Goal: Information Seeking & Learning: Learn about a topic

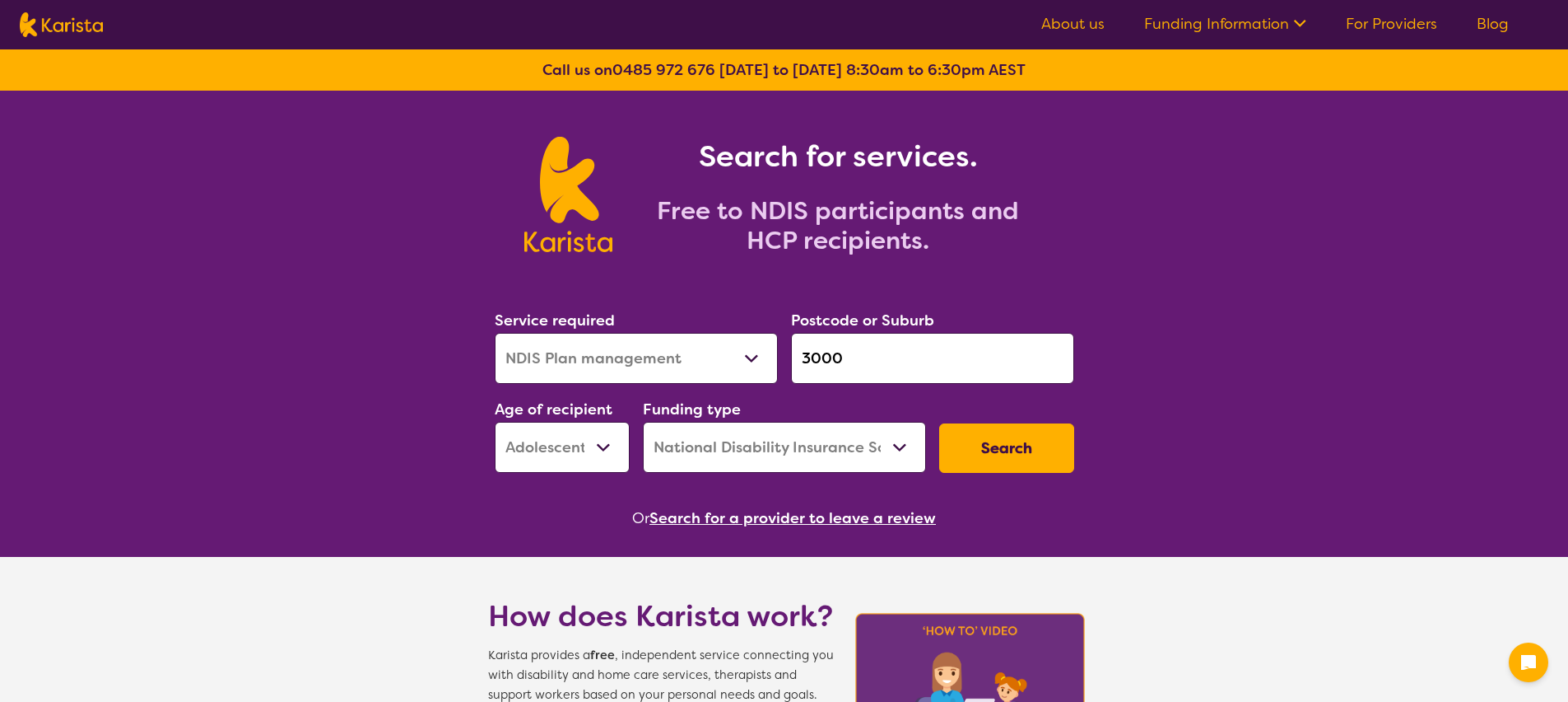
select select "NDIS Plan management"
select select "AS"
select select "NDIS"
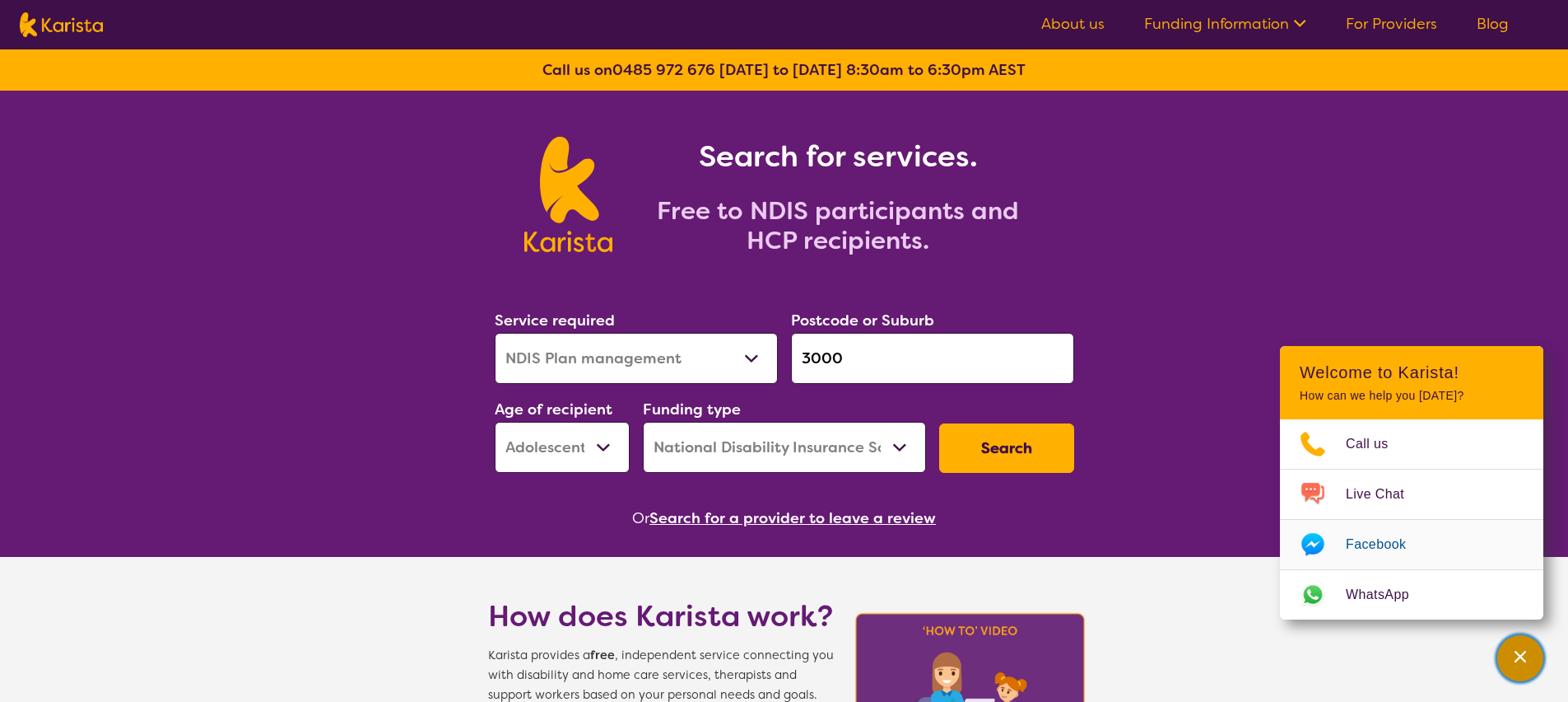
drag, startPoint x: 1525, startPoint y: 663, endPoint x: 1391, endPoint y: 556, distance: 171.5
click at [1525, 663] on icon "Channel Menu" at bounding box center [1520, 656] width 16 height 16
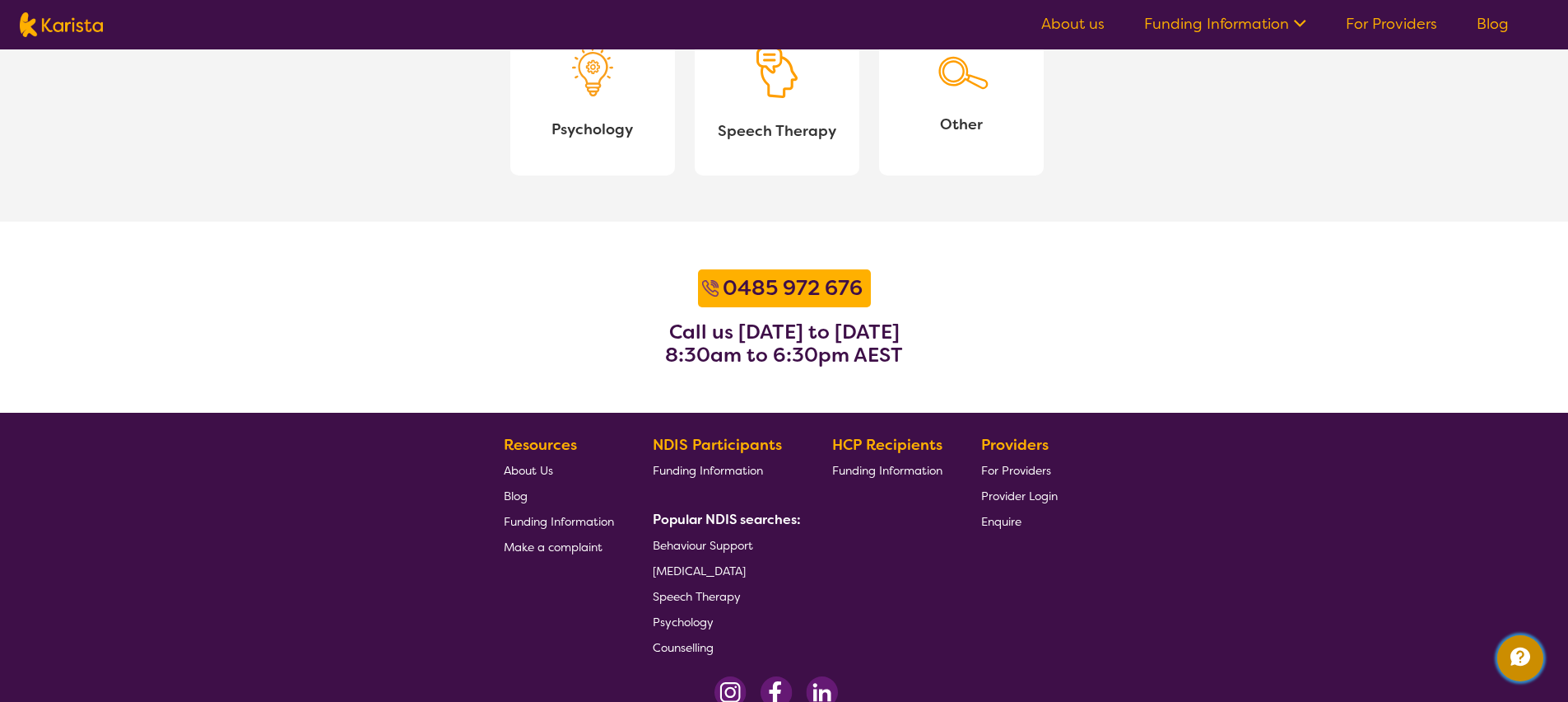
scroll to position [2060, 0]
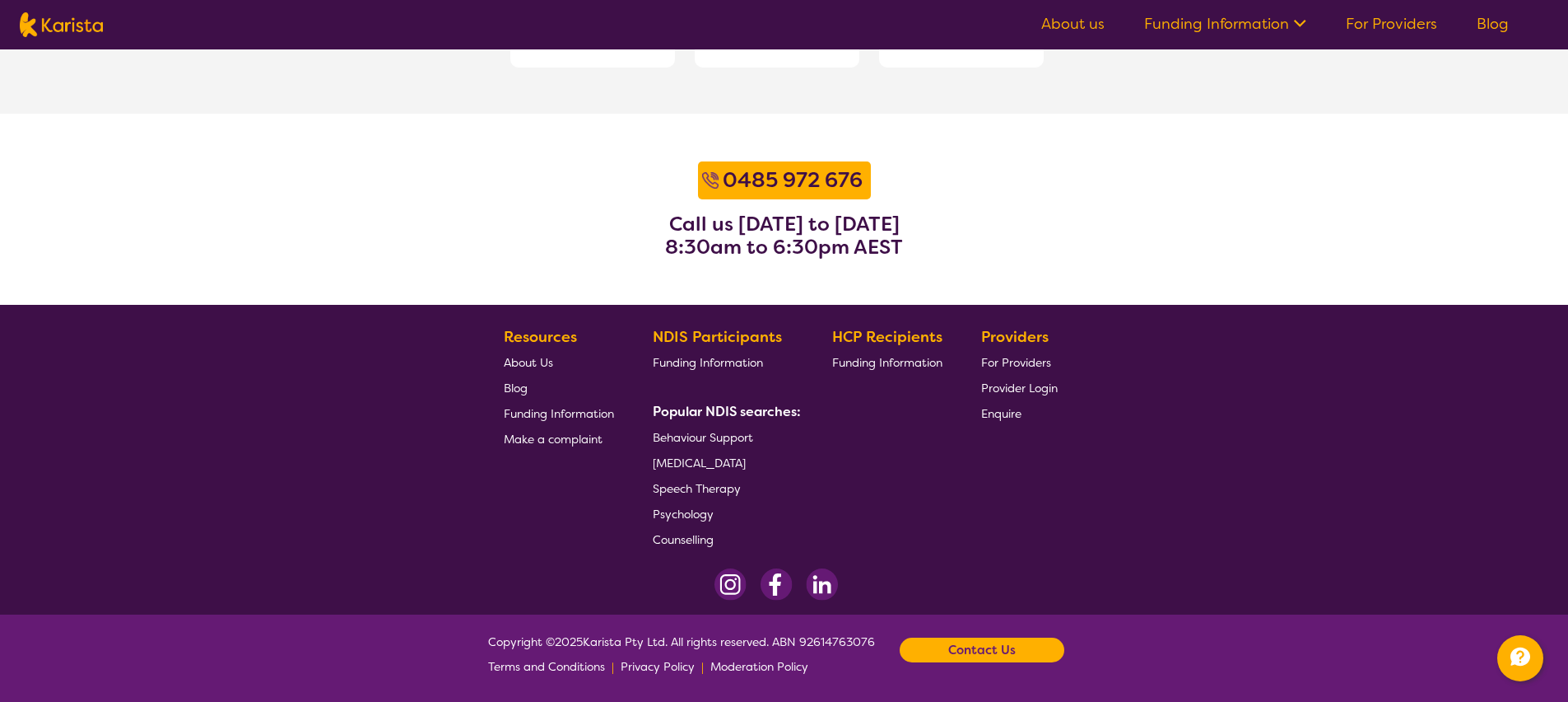
click at [713, 359] on span "Funding Information" at bounding box center [708, 362] width 110 height 15
click at [845, 362] on span "Funding Information" at bounding box center [887, 362] width 110 height 15
click at [581, 668] on span "Terms and Conditions" at bounding box center [546, 666] width 117 height 15
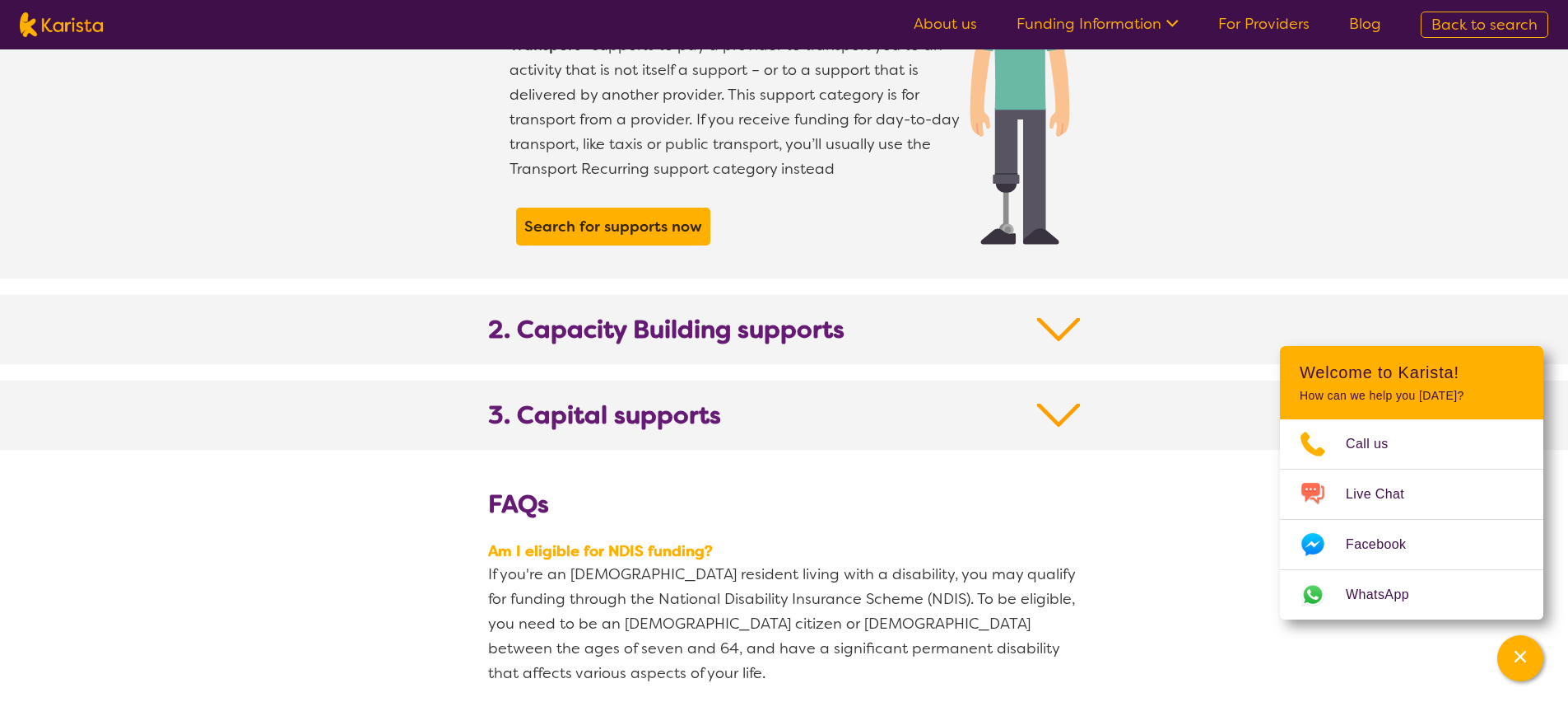
scroll to position [1589, 0]
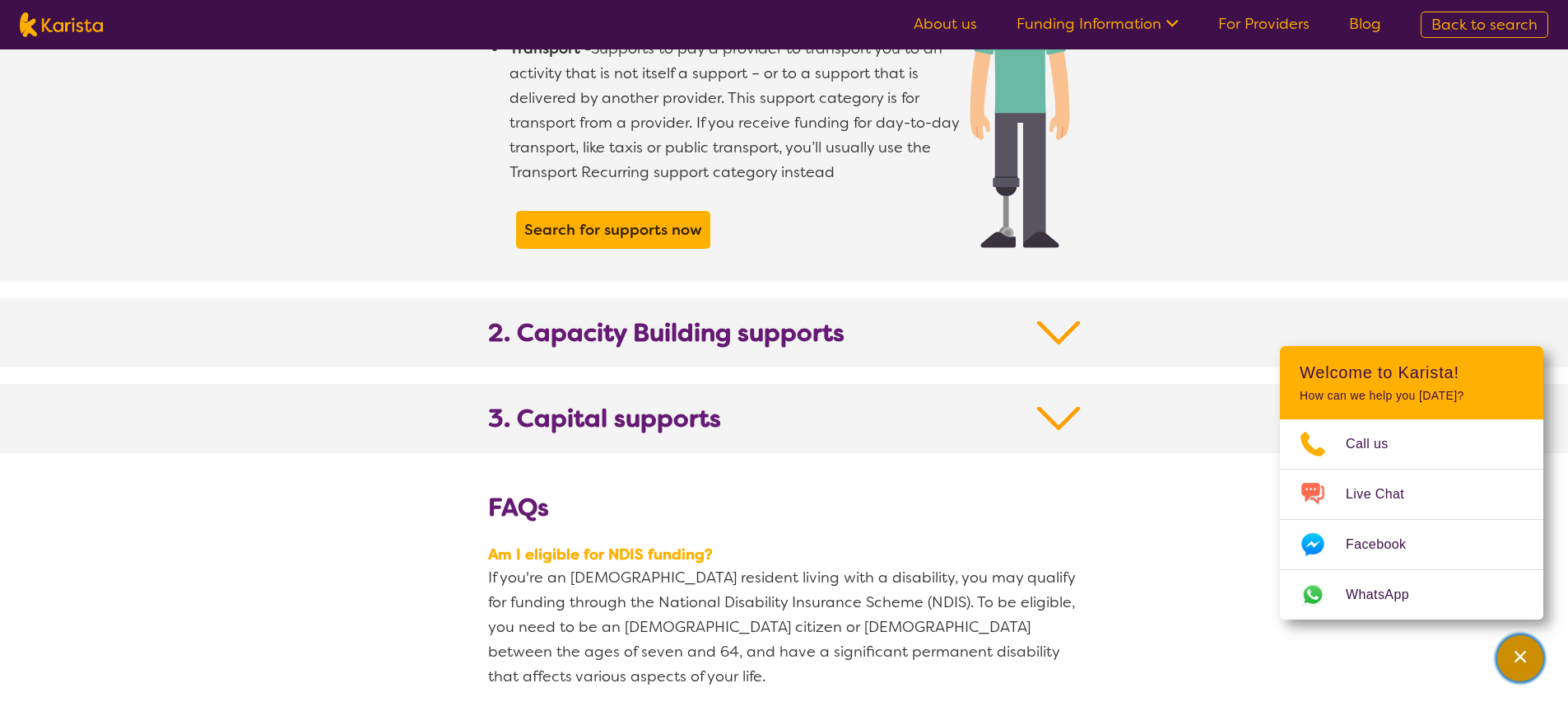
click at [1518, 658] on icon "Channel Menu" at bounding box center [1521, 657] width 12 height 12
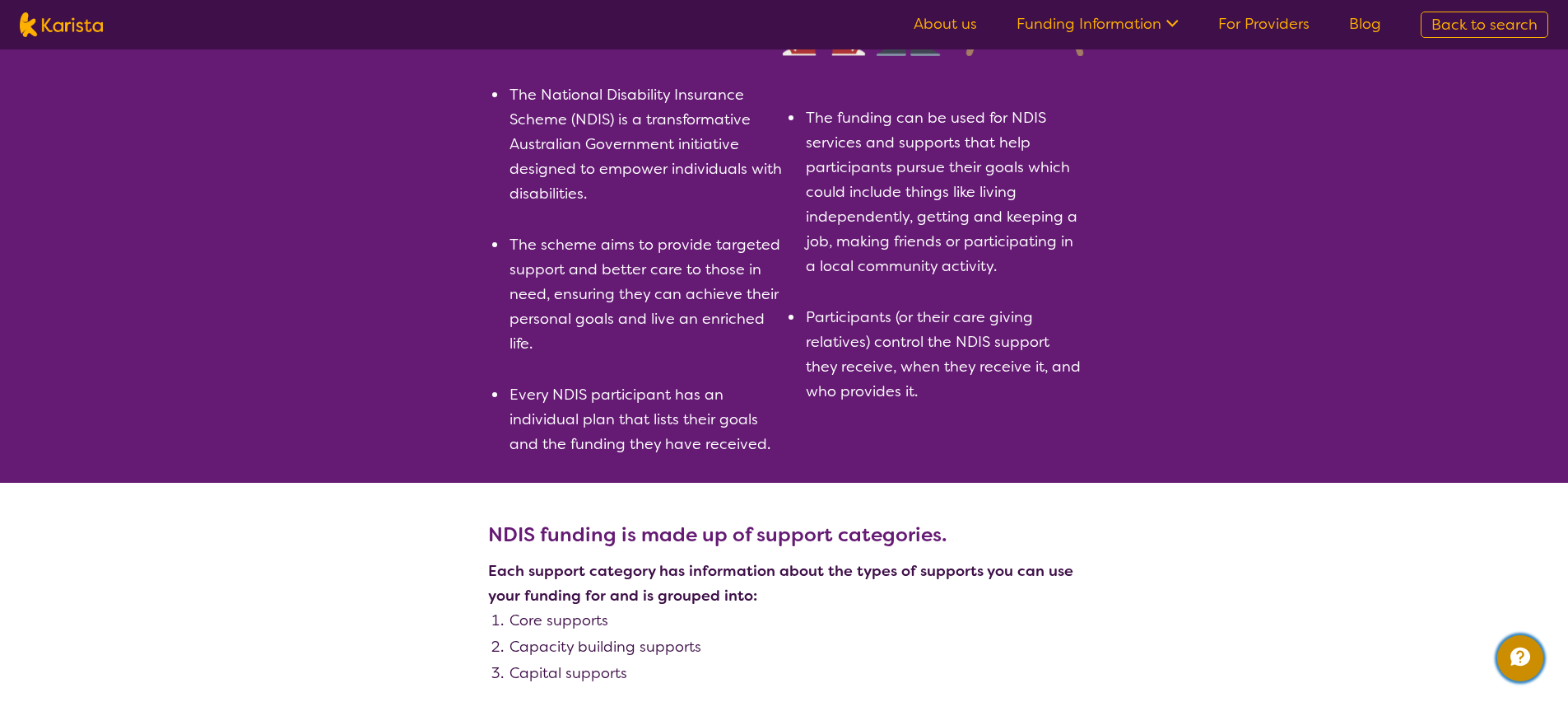
scroll to position [0, 0]
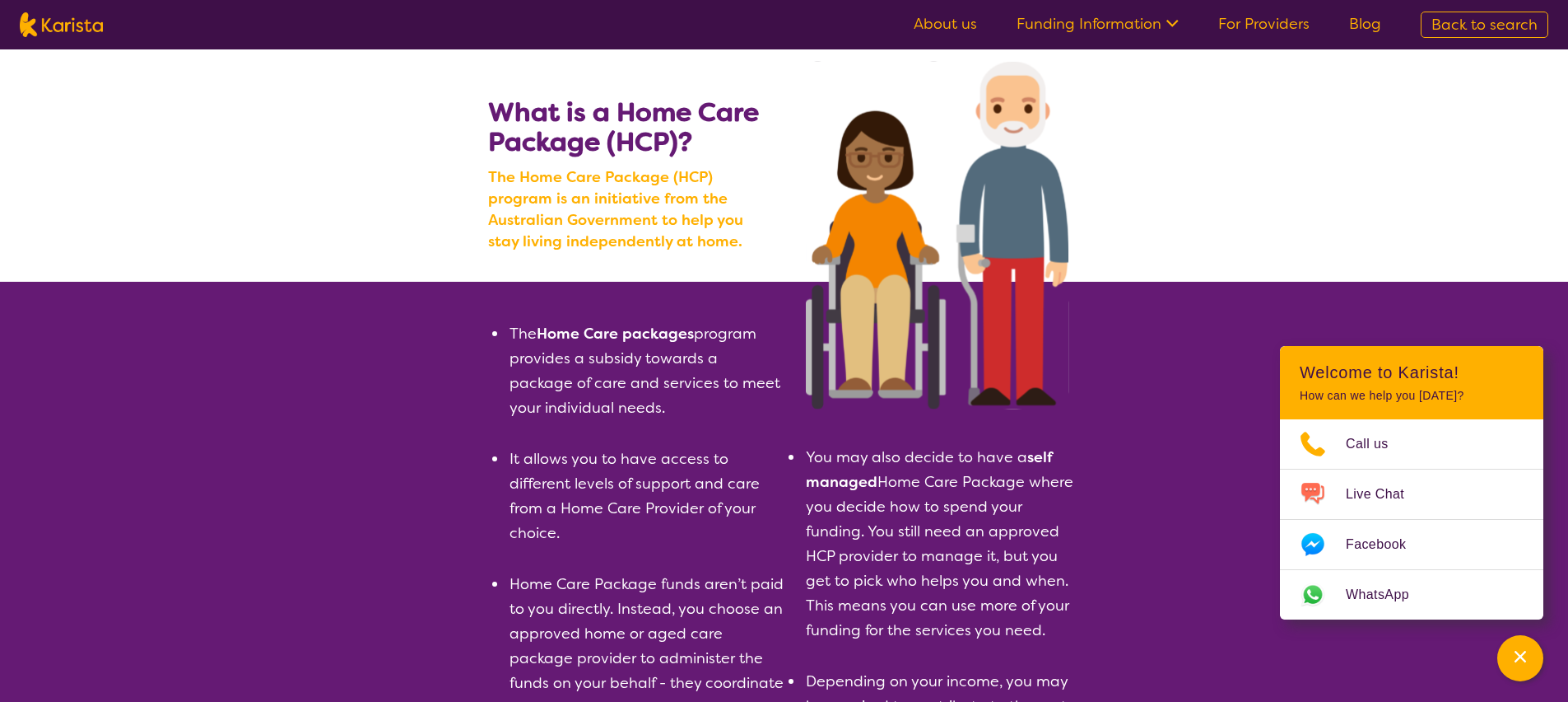
scroll to position [158, 0]
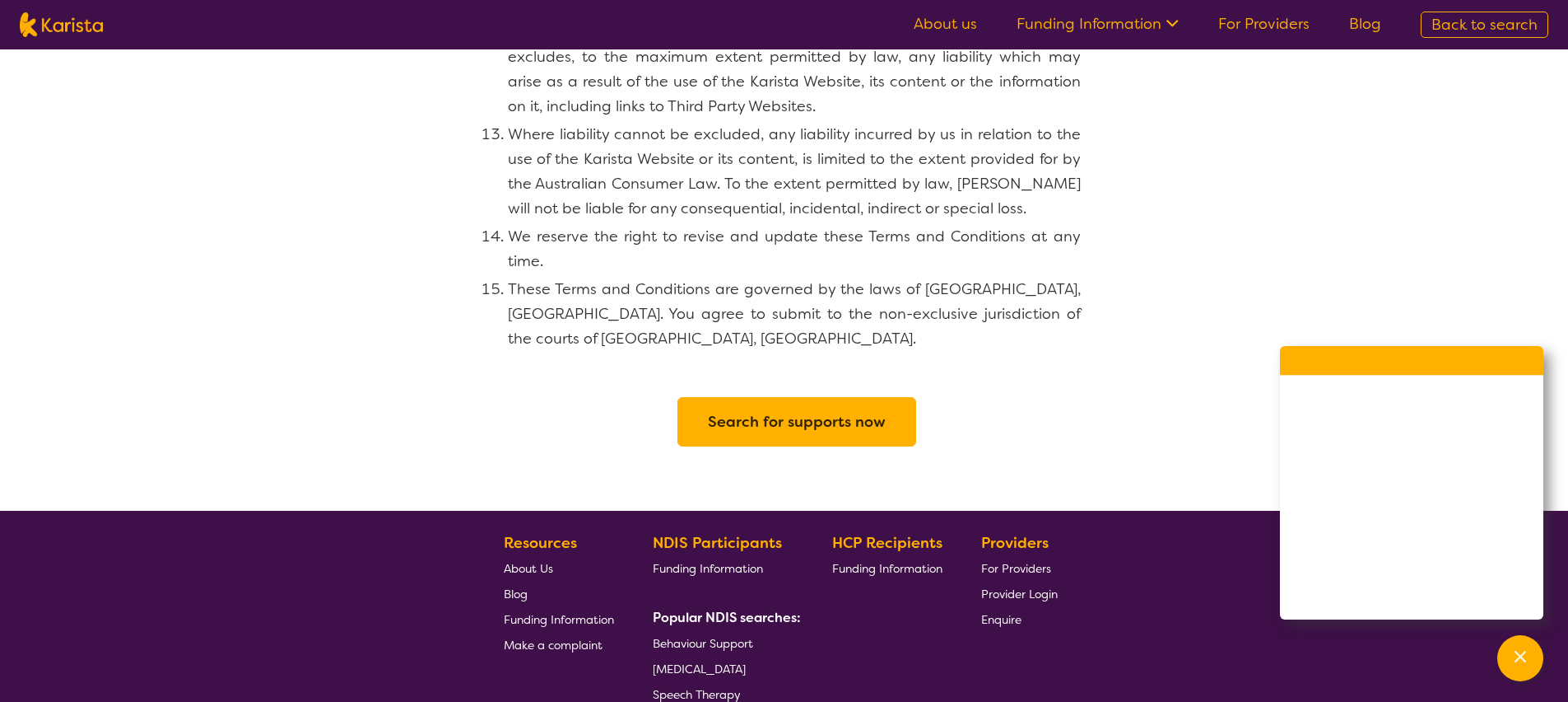
scroll to position [1887, 0]
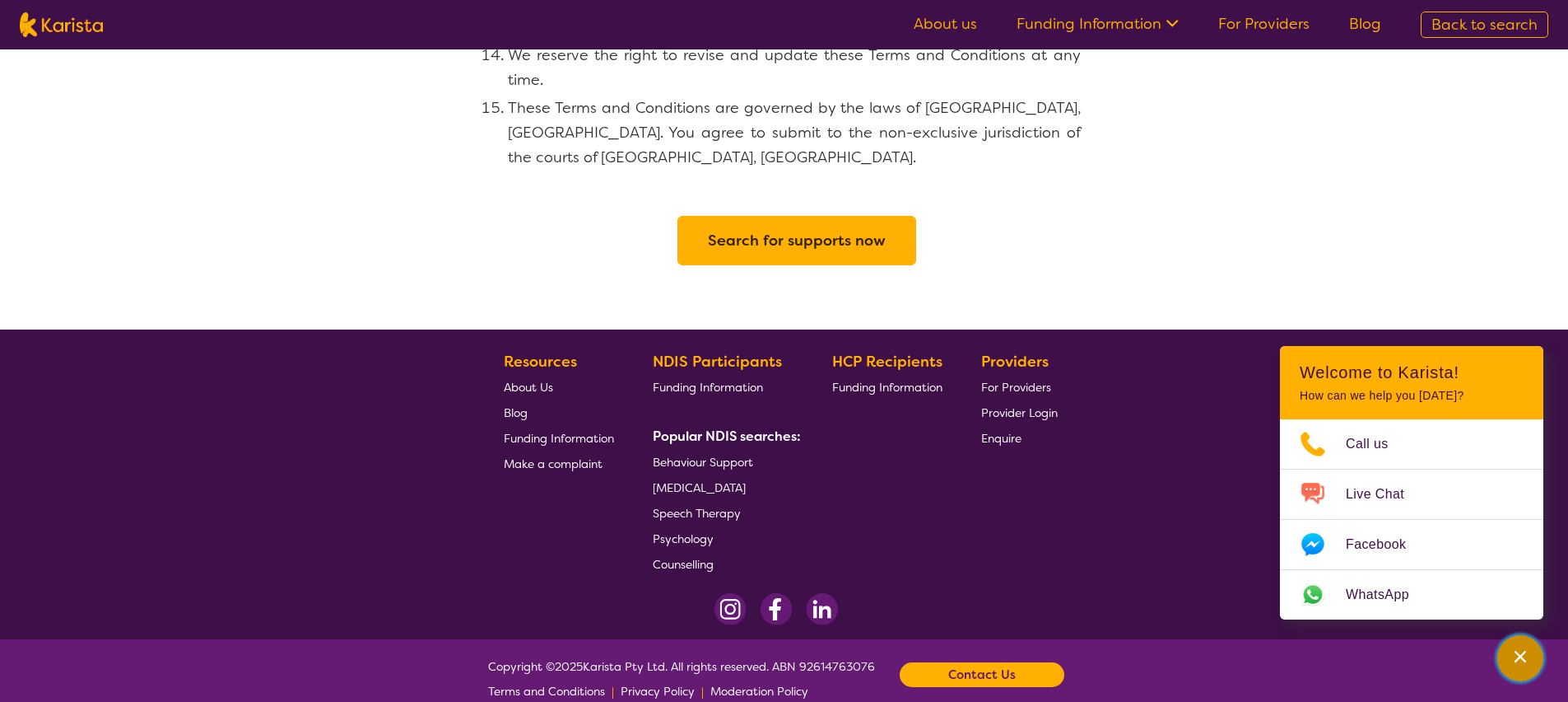
click at [1518, 659] on icon "Channel Menu" at bounding box center [1521, 657] width 12 height 12
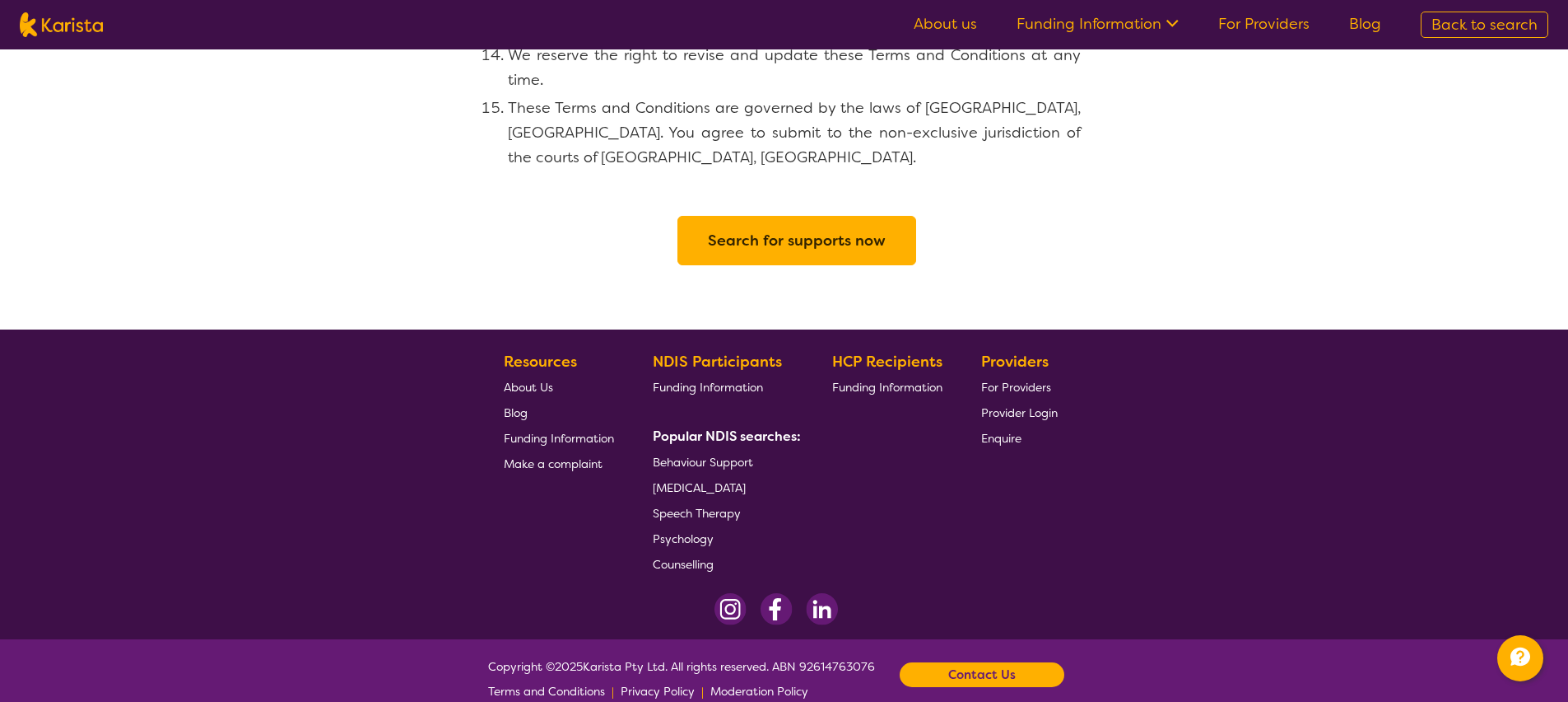
click at [671, 683] on span "Privacy Policy" at bounding box center [657, 690] width 74 height 15
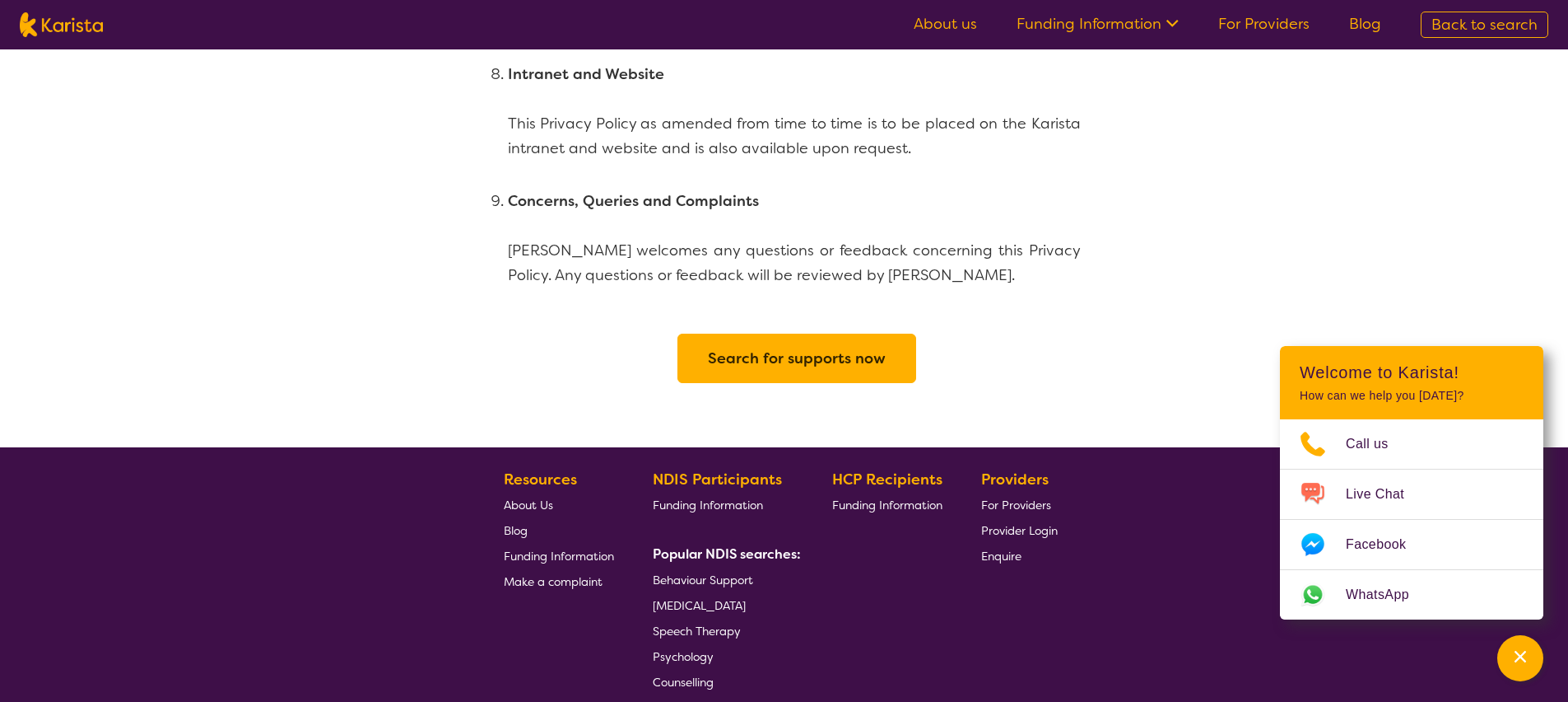
scroll to position [4016, 0]
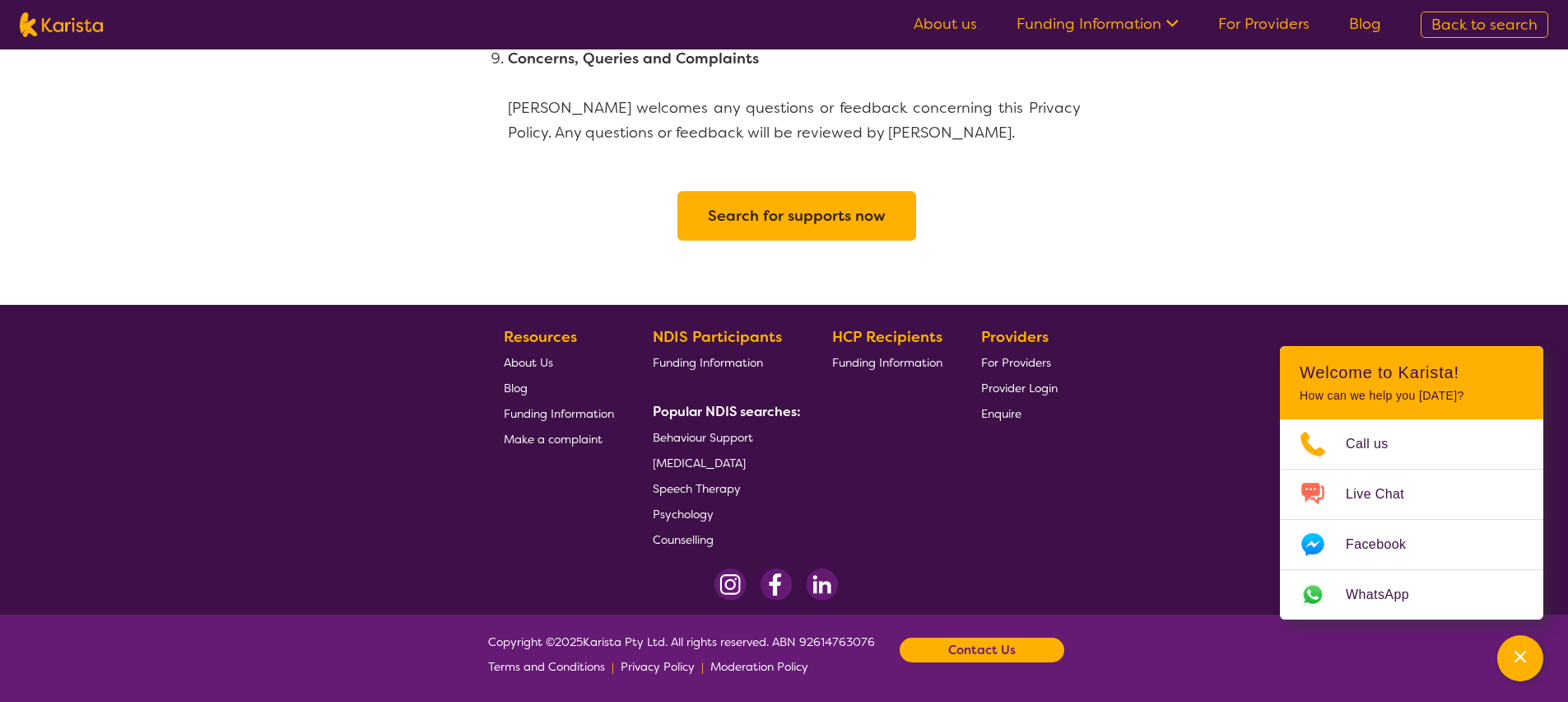
click at [742, 672] on span "Moderation Policy" at bounding box center [759, 666] width 98 height 15
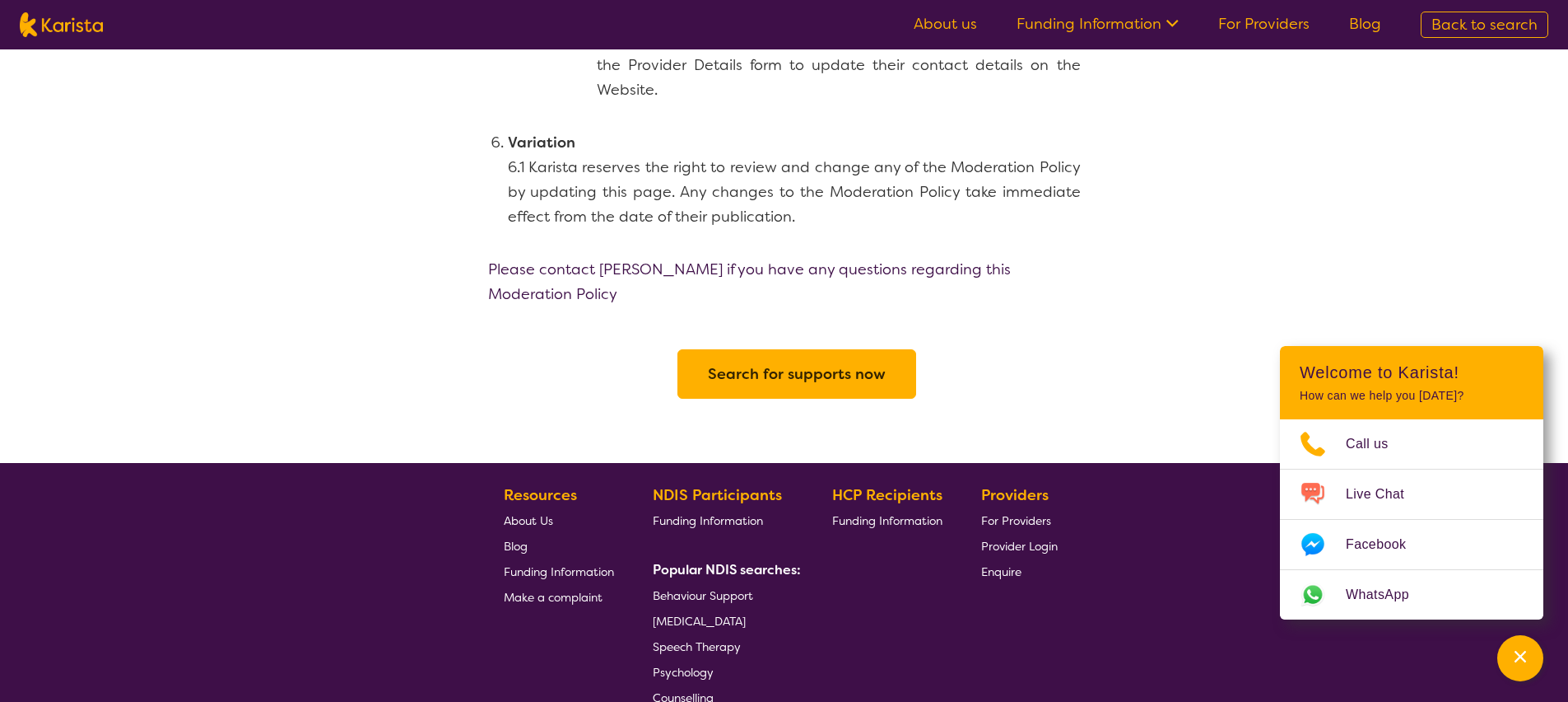
scroll to position [1758, 0]
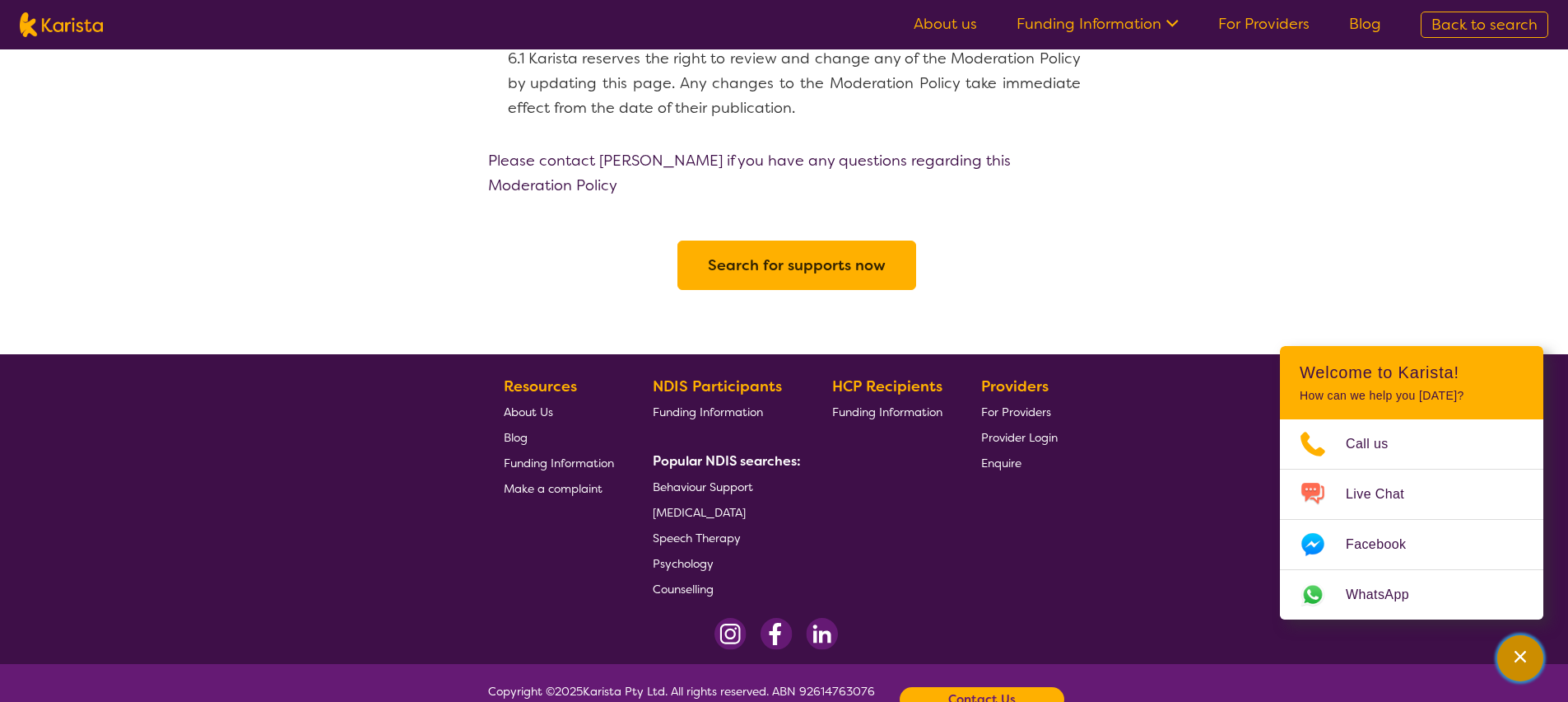
drag, startPoint x: 1524, startPoint y: 658, endPoint x: 1484, endPoint y: 693, distance: 53.2
click at [1524, 658] on icon "Channel Menu" at bounding box center [1520, 656] width 16 height 16
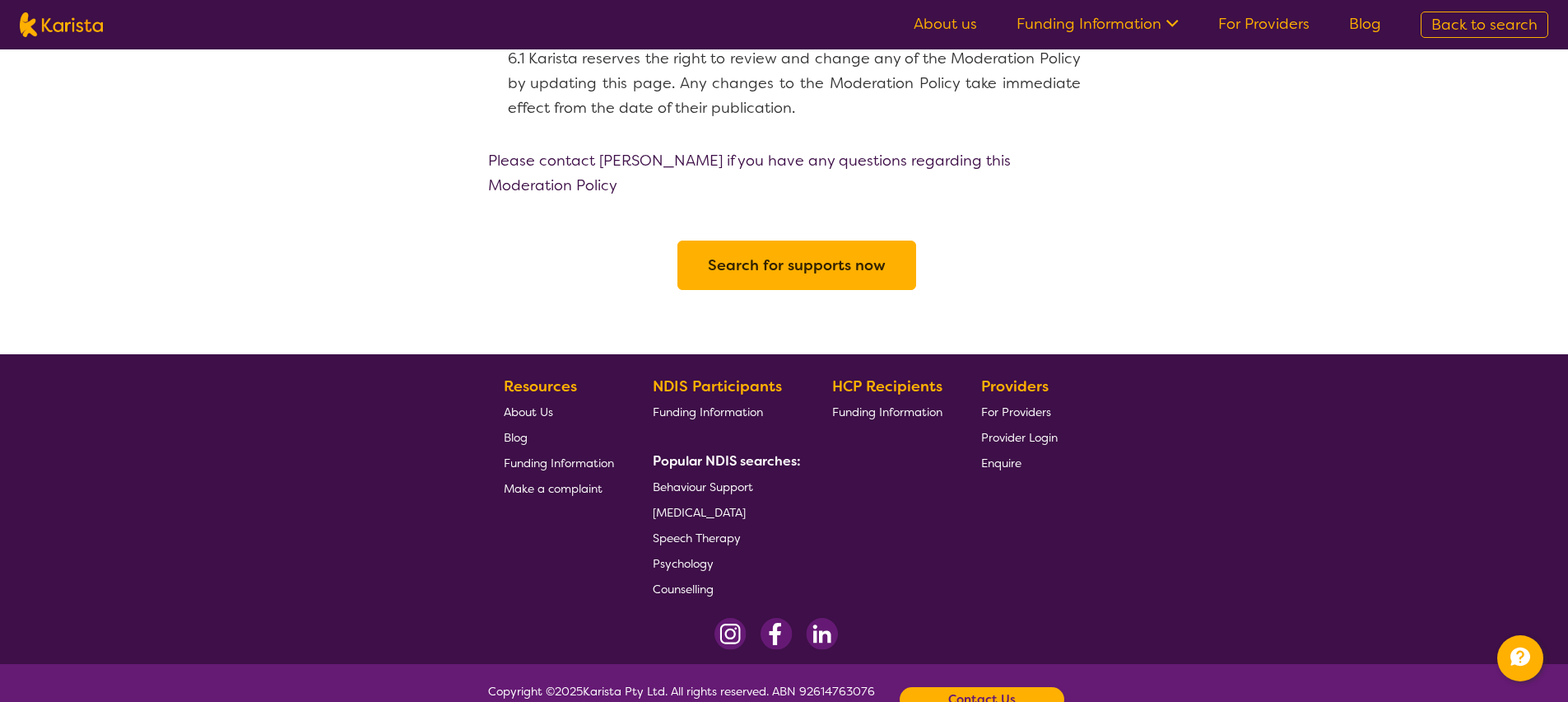
click at [578, 455] on span "Funding Information" at bounding box center [558, 462] width 110 height 15
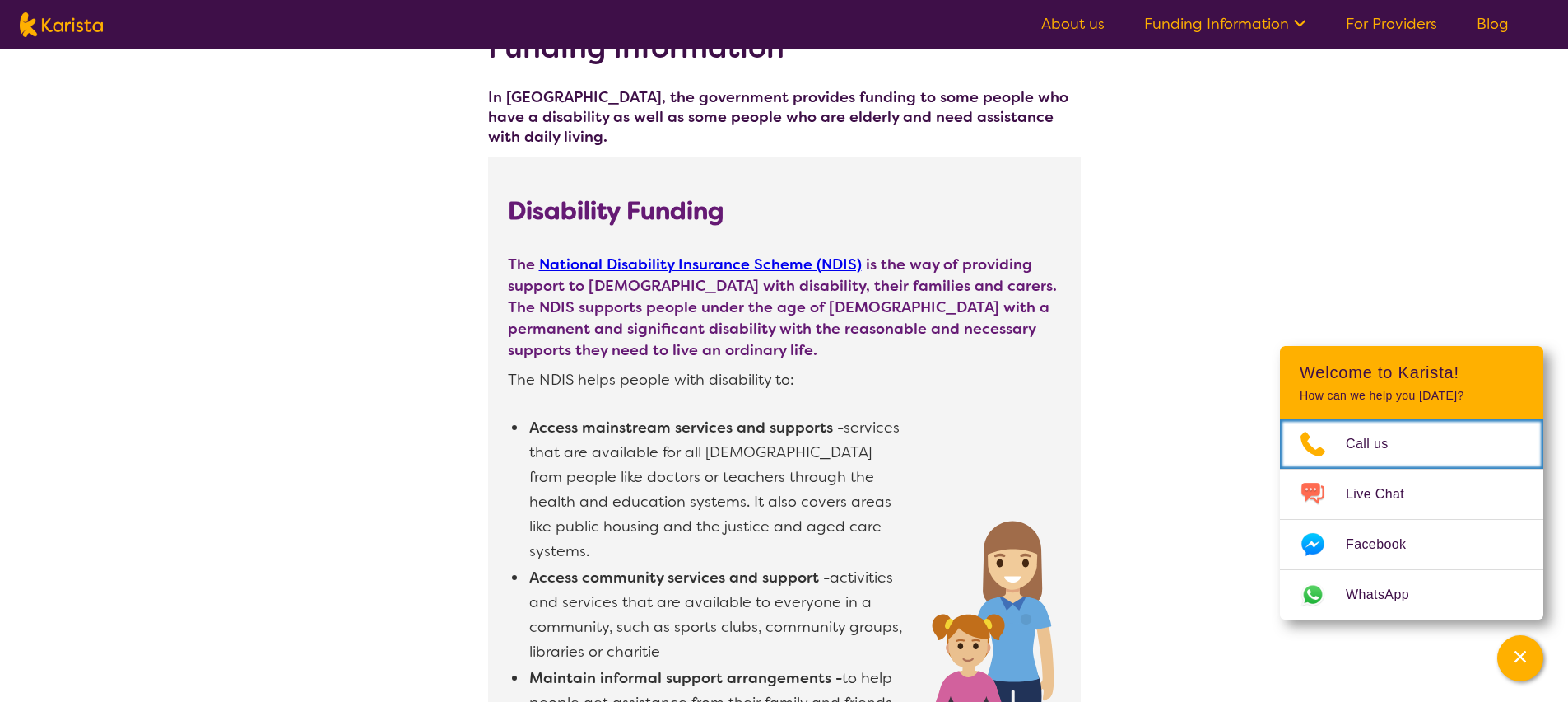
scroll to position [134, 0]
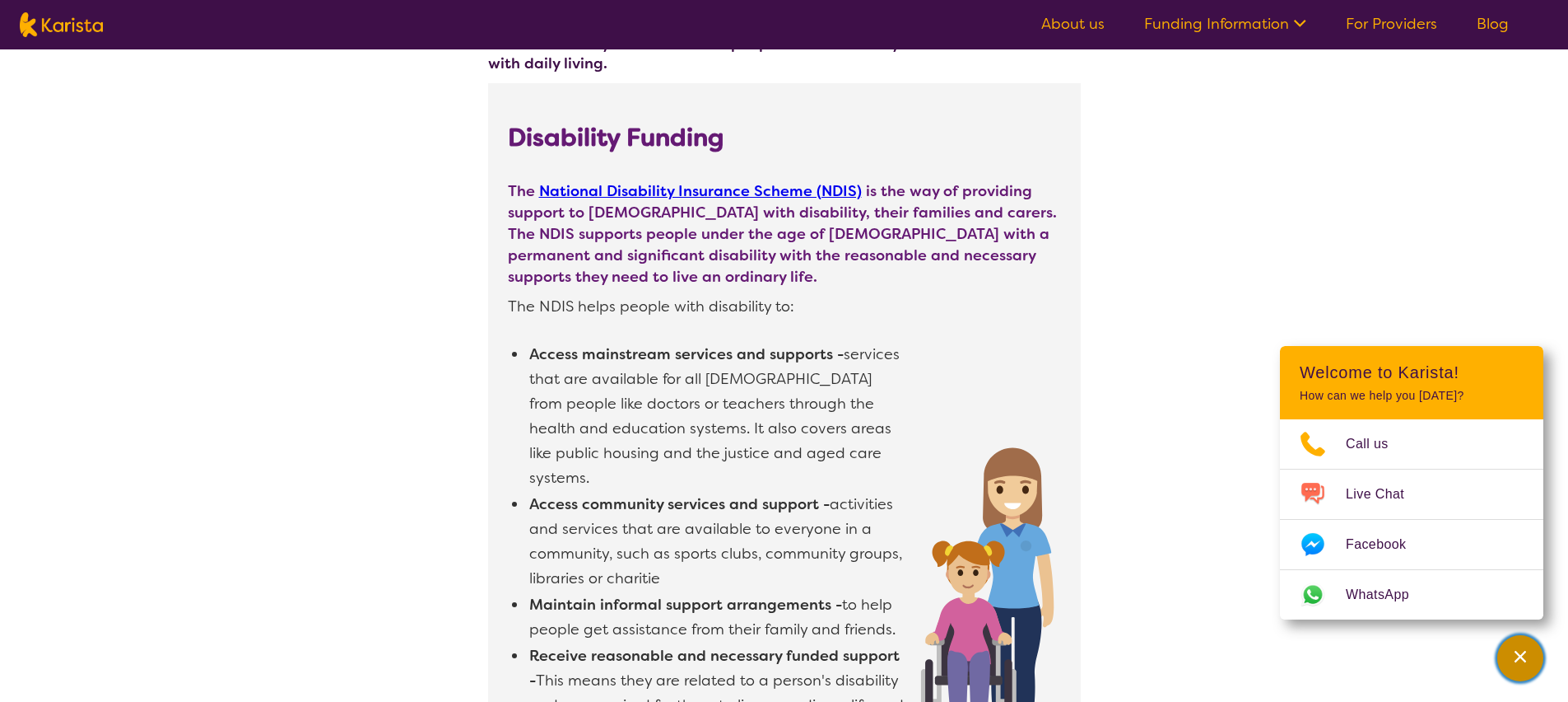
click at [1534, 659] on div "Channel Menu" at bounding box center [1520, 658] width 33 height 36
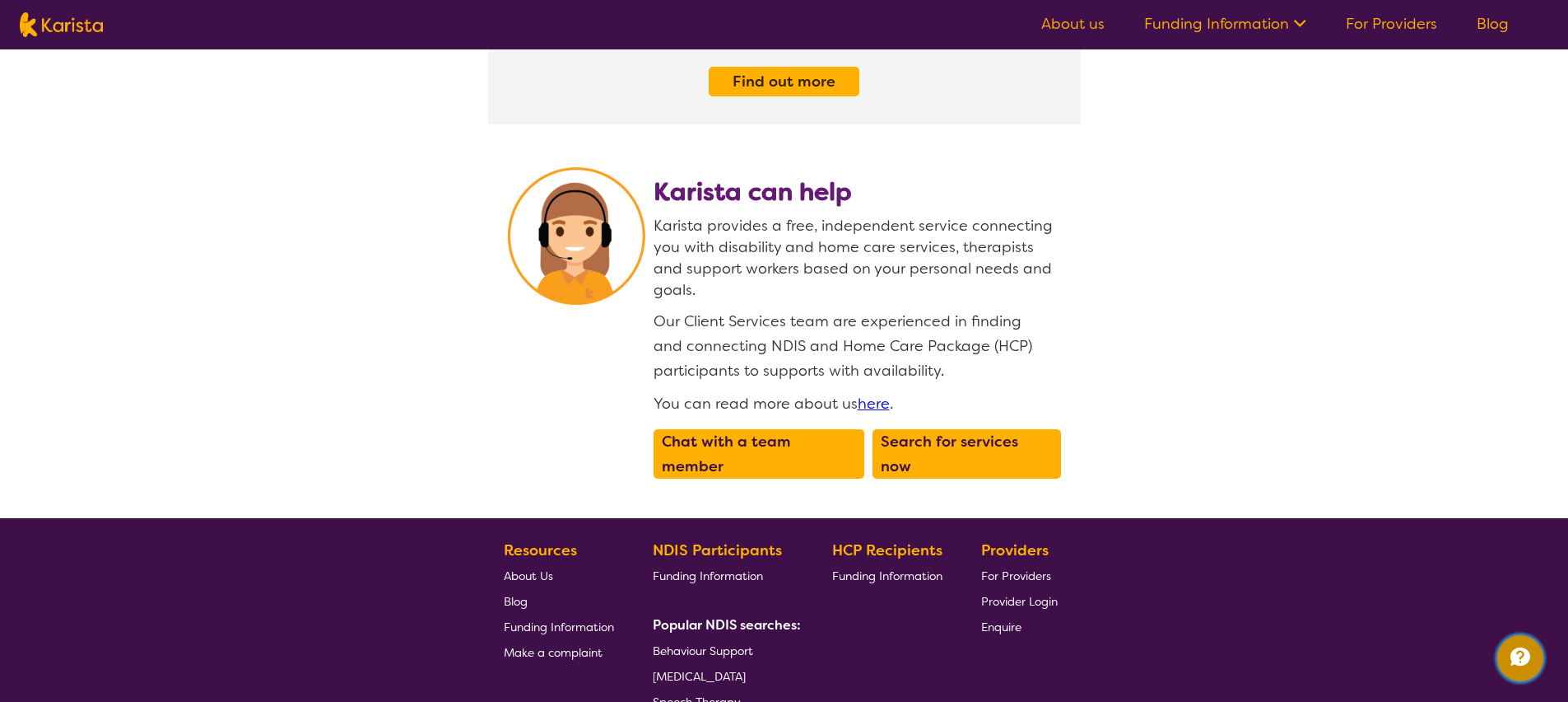
scroll to position [2107, 0]
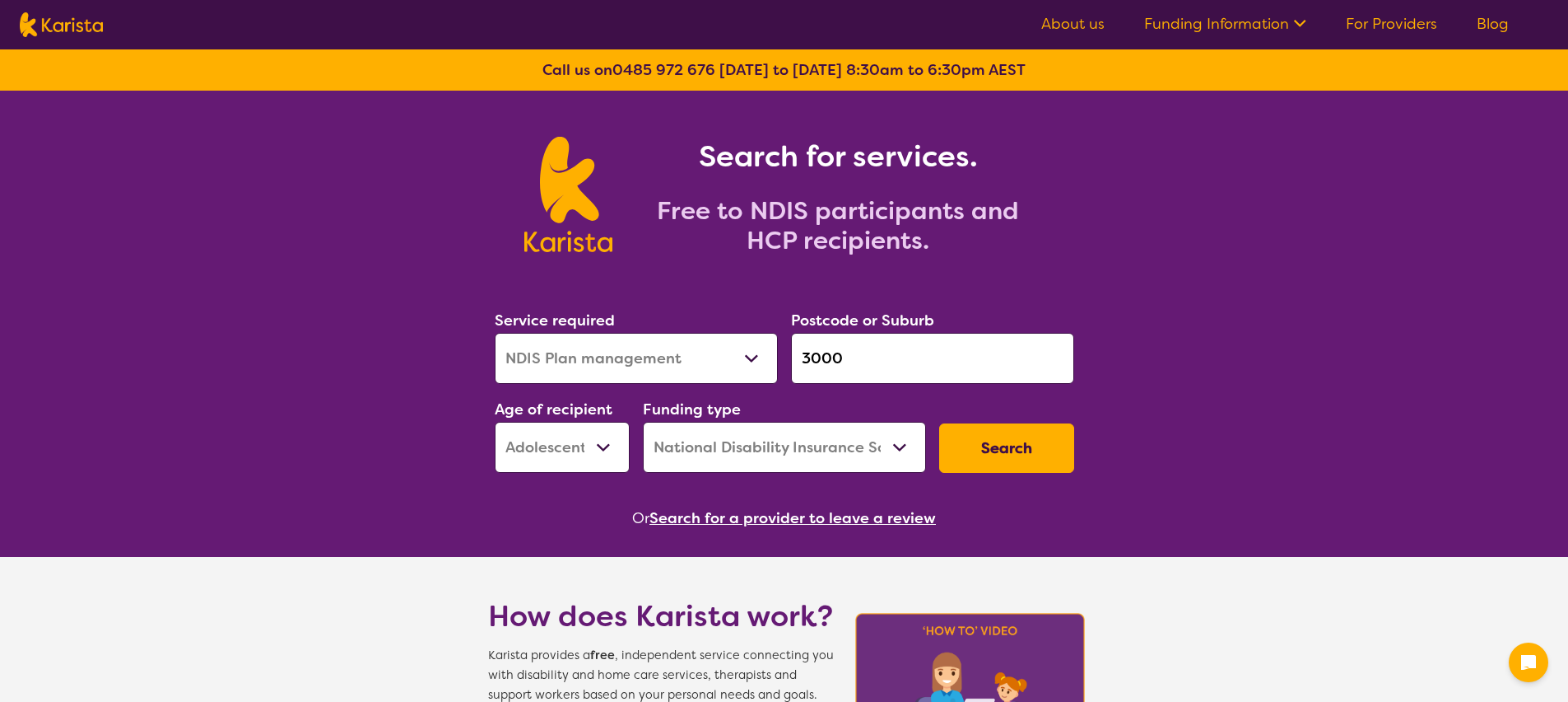
select select "NDIS Plan management"
select select "AS"
select select "NDIS"
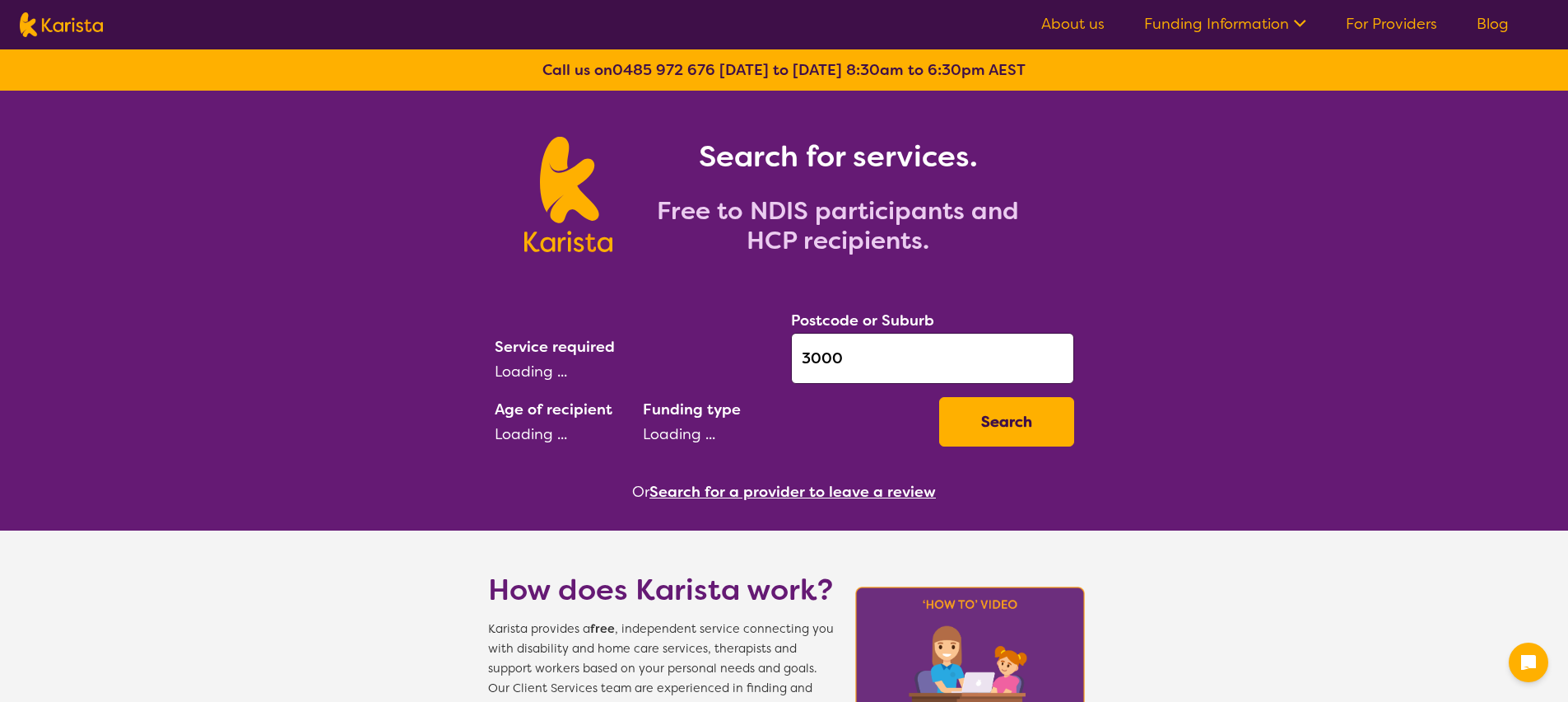
select select "NDIS Plan management"
select select "AS"
select select "NDIS"
